Goal: Information Seeking & Learning: Learn about a topic

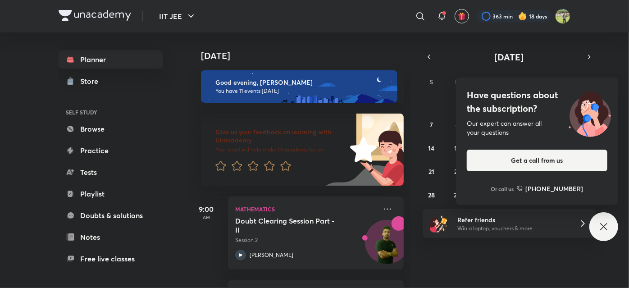
scroll to position [818, 0]
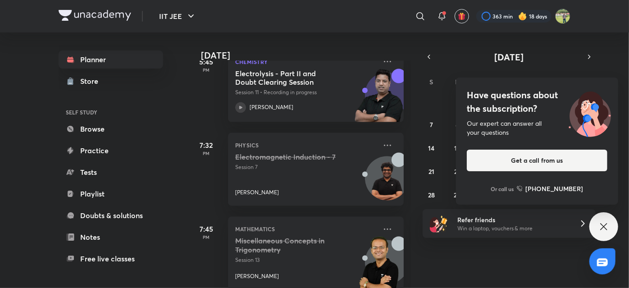
click at [65, 20] on img at bounding box center [95, 15] width 73 height 11
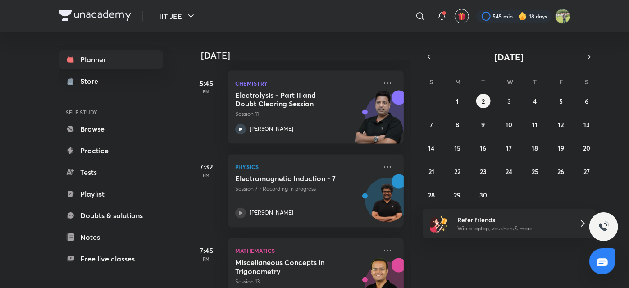
scroll to position [832, 0]
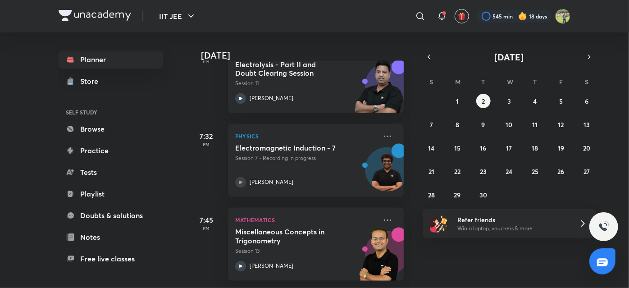
click at [110, 21] on div at bounding box center [95, 16] width 73 height 13
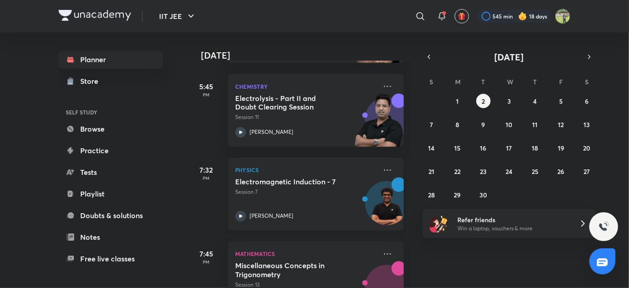
scroll to position [795, 0]
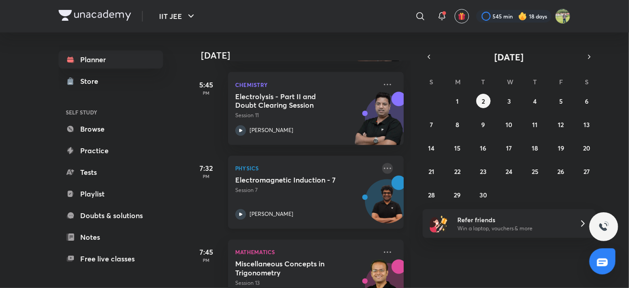
click at [385, 167] on icon at bounding box center [387, 168] width 11 height 11
click at [314, 193] on p "Session 7" at bounding box center [305, 190] width 141 height 8
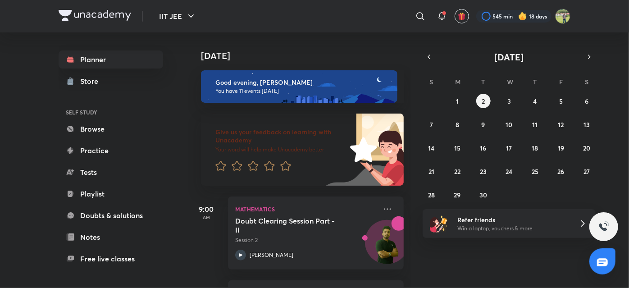
click at [109, 19] on img at bounding box center [95, 15] width 73 height 11
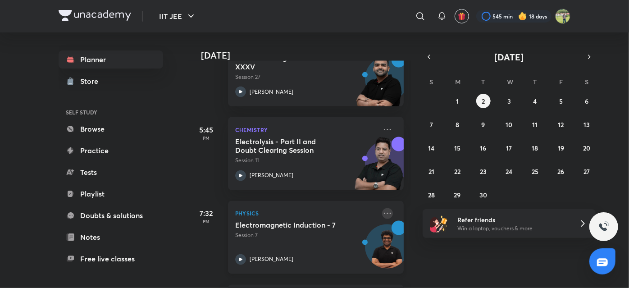
scroll to position [832, 0]
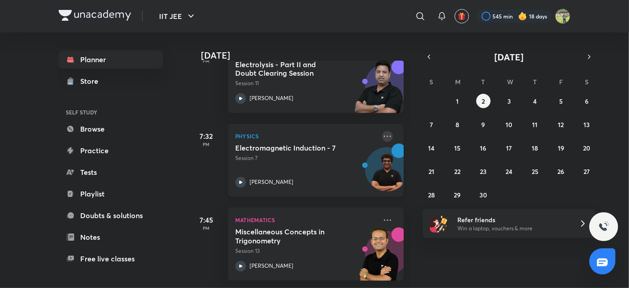
click at [382, 132] on icon at bounding box center [387, 136] width 11 height 11
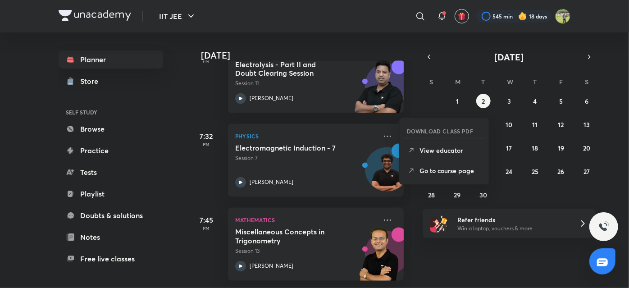
click at [123, 11] on img at bounding box center [95, 15] width 73 height 11
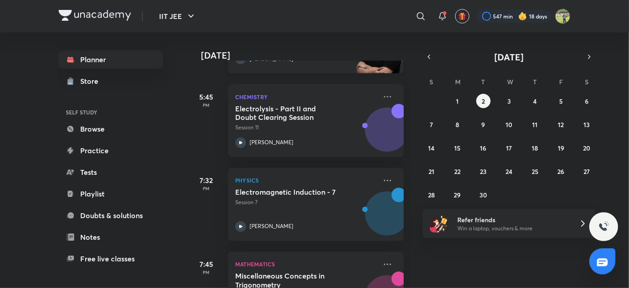
scroll to position [832, 0]
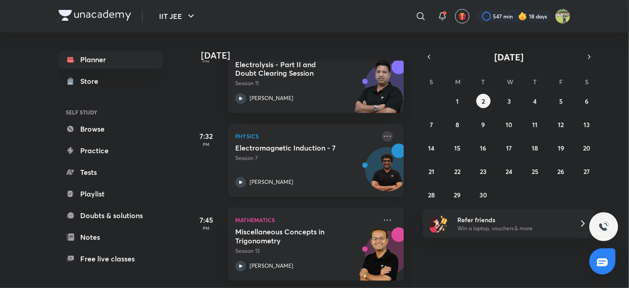
click at [382, 131] on icon at bounding box center [387, 136] width 11 height 11
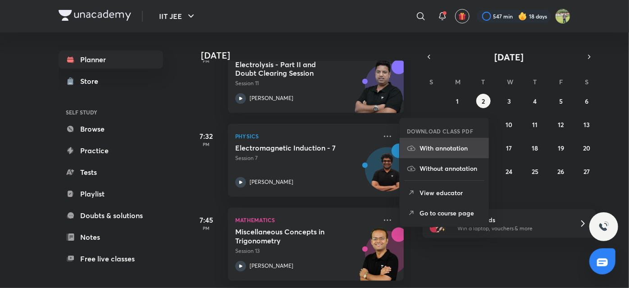
click at [433, 146] on p "With annotation" at bounding box center [450, 147] width 62 height 9
